Goal: Information Seeking & Learning: Check status

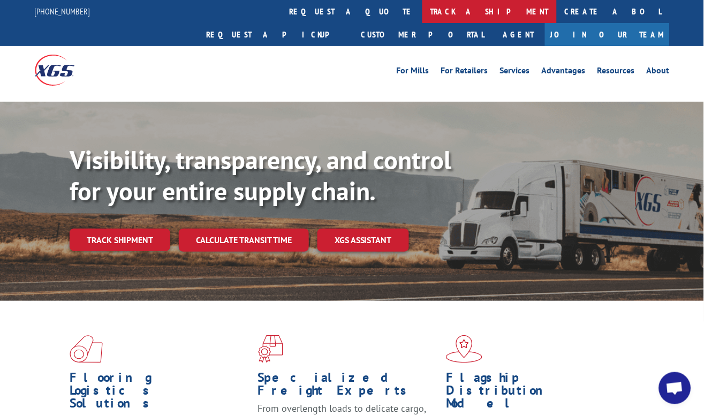
click at [422, 11] on link "track a shipment" at bounding box center [489, 11] width 134 height 23
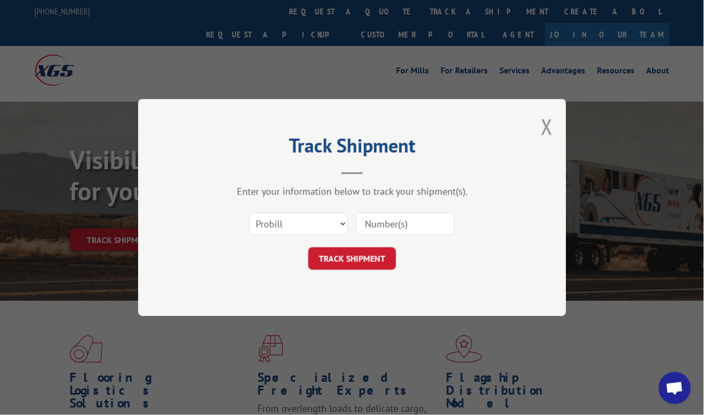
click at [392, 217] on input at bounding box center [405, 223] width 98 height 22
paste input "17261964"
type input "17261964"
click at [359, 260] on button "TRACK SHIPMENT" at bounding box center [352, 258] width 88 height 22
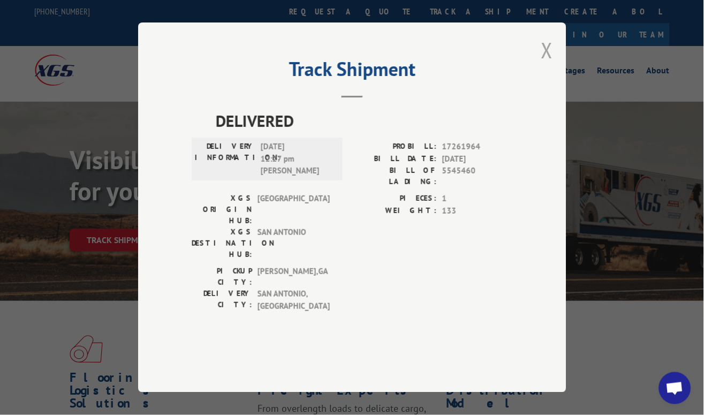
click at [546, 64] on button "Close modal" at bounding box center [547, 50] width 12 height 28
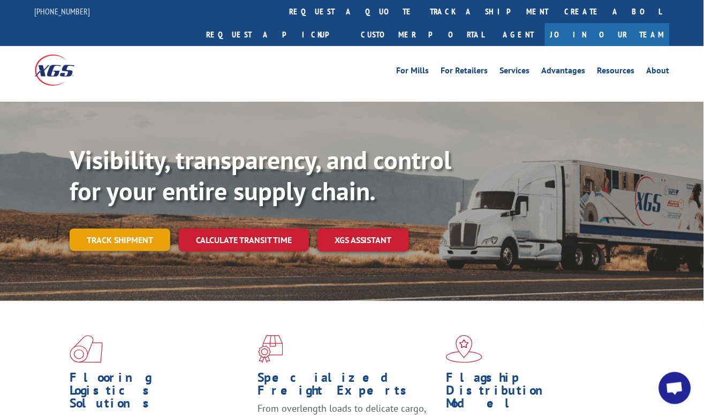
click at [147, 228] on link "Track shipment" at bounding box center [120, 239] width 101 height 22
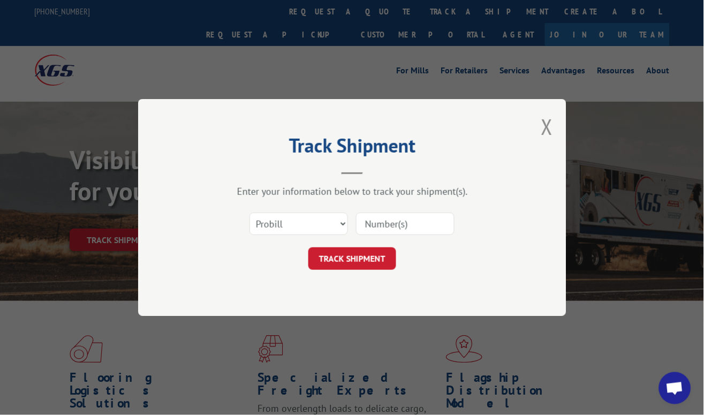
click at [406, 208] on div "Select category... Probill BOL PO" at bounding box center [352, 223] width 321 height 35
click at [403, 223] on input at bounding box center [405, 223] width 98 height 22
paste input "17261977"
type input "17261977"
click at [375, 253] on button "TRACK SHIPMENT" at bounding box center [352, 258] width 88 height 22
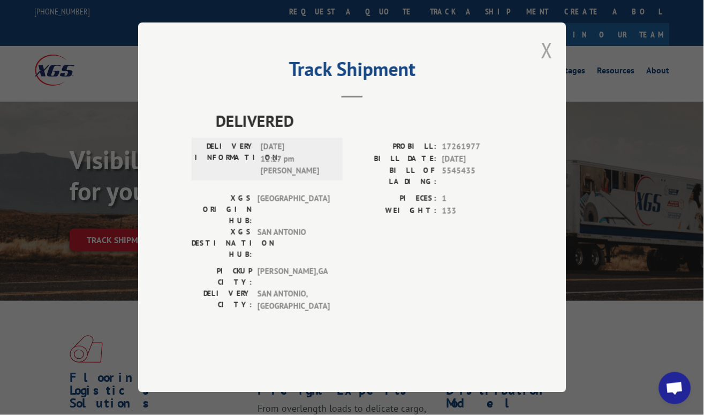
click at [546, 64] on button "Close modal" at bounding box center [547, 50] width 12 height 28
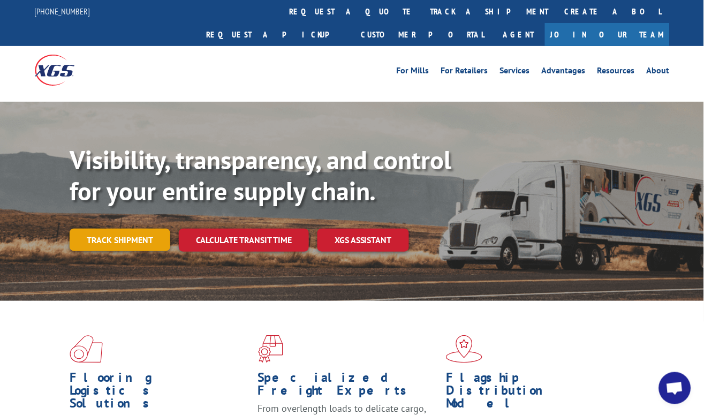
click at [147, 228] on link "Track shipment" at bounding box center [120, 239] width 101 height 22
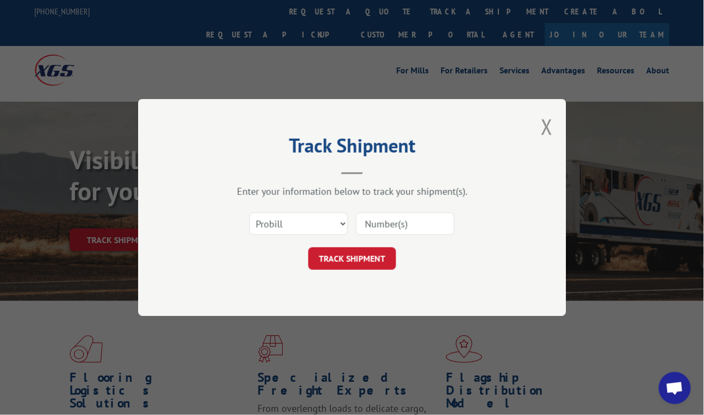
click at [403, 223] on input at bounding box center [405, 223] width 98 height 22
paste input "17261966"
type input "17261966"
click at [376, 255] on button "TRACK SHIPMENT" at bounding box center [352, 258] width 88 height 22
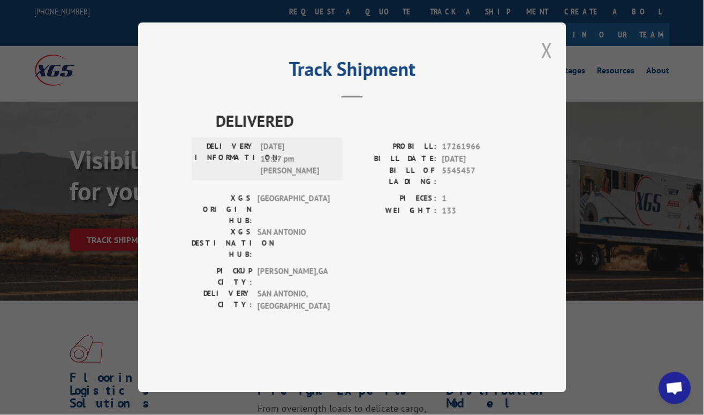
click at [546, 64] on button "Close modal" at bounding box center [547, 50] width 12 height 28
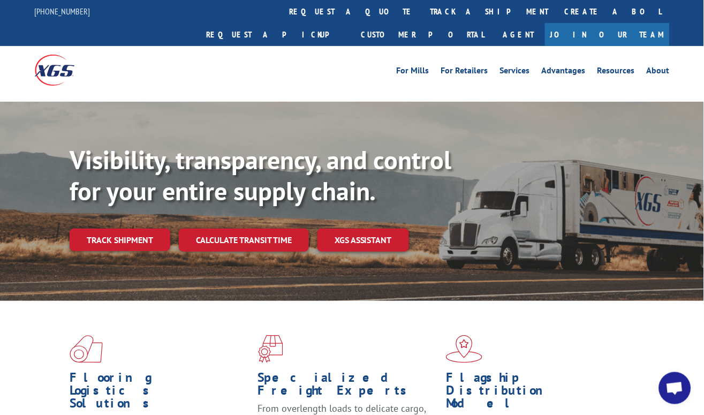
click at [129, 228] on link "Track shipment" at bounding box center [120, 239] width 101 height 22
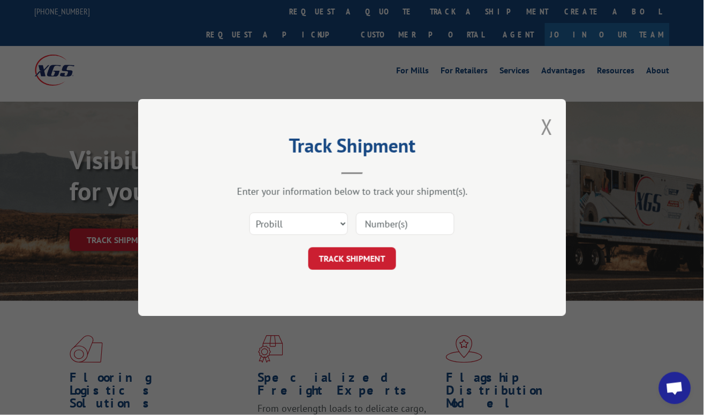
click at [385, 215] on input at bounding box center [405, 223] width 98 height 22
type input "17051414"
click at [376, 255] on button "TRACK SHIPMENT" at bounding box center [352, 258] width 88 height 22
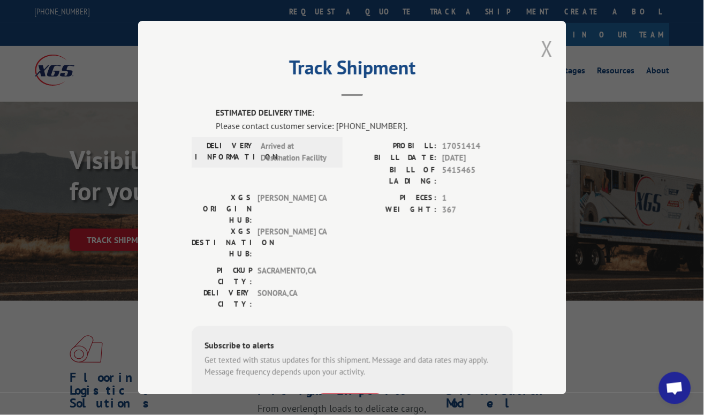
click at [541, 44] on button "Close modal" at bounding box center [547, 48] width 12 height 28
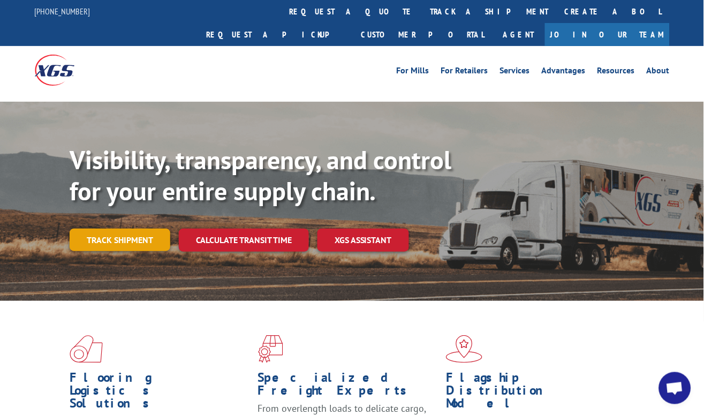
click at [149, 228] on link "Track shipment" at bounding box center [120, 239] width 101 height 22
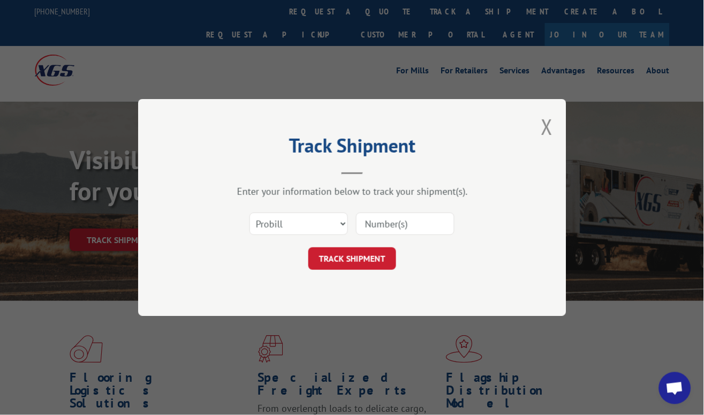
click at [398, 228] on input at bounding box center [405, 223] width 98 height 22
type input "17051414"
click at [363, 254] on button "TRACK SHIPMENT" at bounding box center [352, 258] width 88 height 22
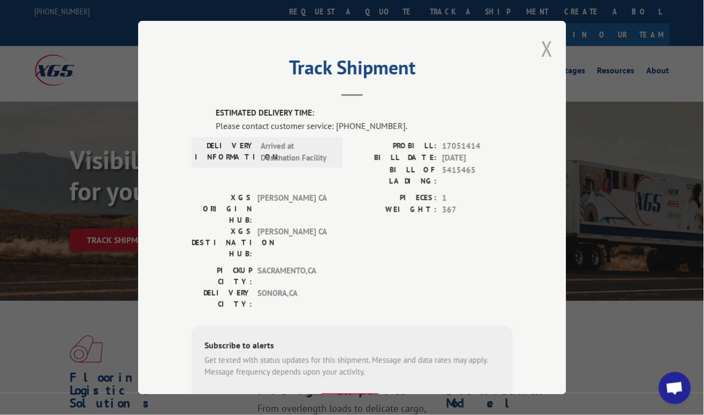
click at [541, 39] on button "Close modal" at bounding box center [547, 48] width 12 height 28
